Goal: Transaction & Acquisition: Book appointment/travel/reservation

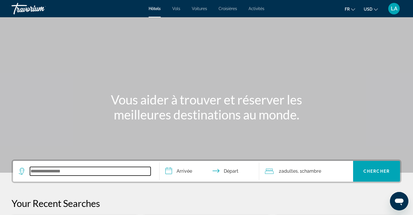
click at [85, 168] on input "Search widget" at bounding box center [90, 171] width 121 height 9
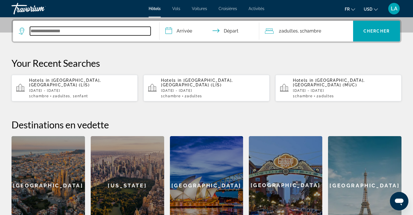
scroll to position [141, 0]
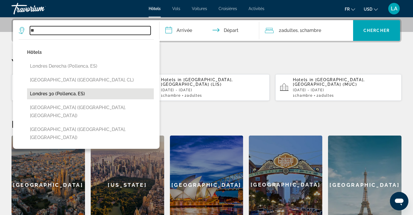
type input "*"
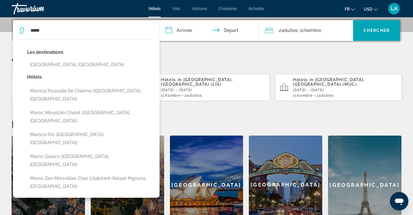
click at [61, 71] on div "Les destinations [GEOGRAPHIC_DATA], [GEOGRAPHIC_DATA]" at bounding box center [90, 60] width 127 height 25
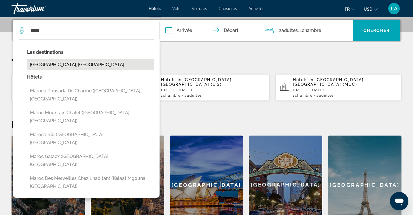
click at [61, 69] on button "[GEOGRAPHIC_DATA], [GEOGRAPHIC_DATA]" at bounding box center [90, 64] width 127 height 11
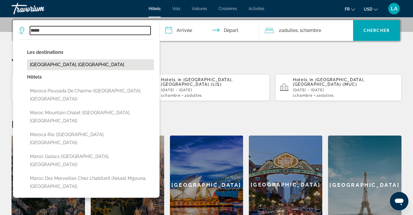
type input "**********"
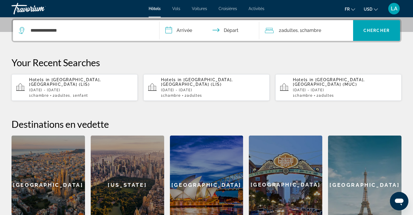
click at [192, 35] on input "**********" at bounding box center [210, 31] width 102 height 22
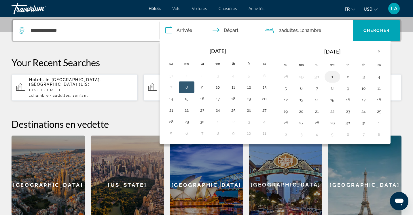
click at [333, 77] on button "1" at bounding box center [332, 77] width 9 height 8
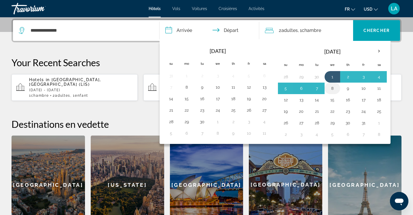
click at [331, 90] on button "8" at bounding box center [332, 88] width 9 height 8
type input "**********"
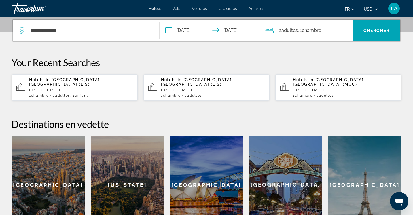
click at [289, 29] on span "Adultes" at bounding box center [289, 30] width 16 height 5
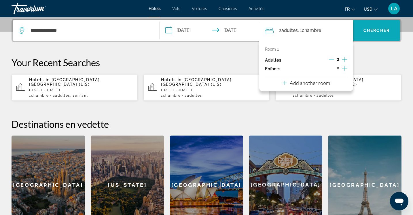
click at [375, 33] on span "Search widget" at bounding box center [376, 31] width 47 height 14
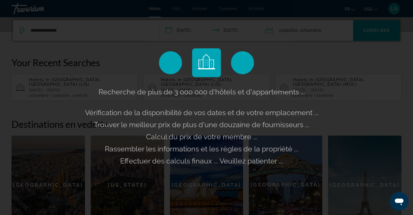
click at [375, 10] on div "Recherche de plus de 3 000 000 d'hôtels et d'appartements ... Vérification de l…" at bounding box center [206, 107] width 413 height 215
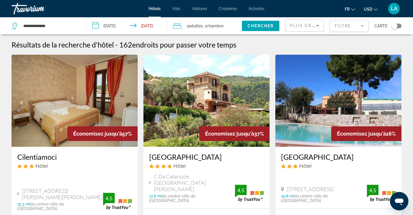
click at [374, 7] on icon "Change currency" at bounding box center [376, 9] width 4 height 4
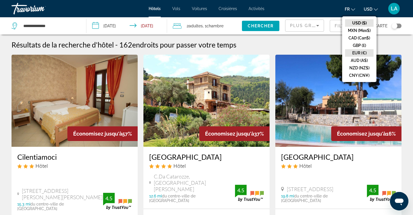
click at [360, 52] on button "EUR (€)" at bounding box center [359, 52] width 29 height 7
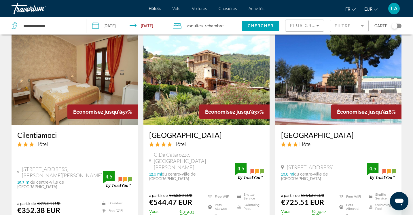
scroll to position [23, 0]
